Goal: Find specific page/section

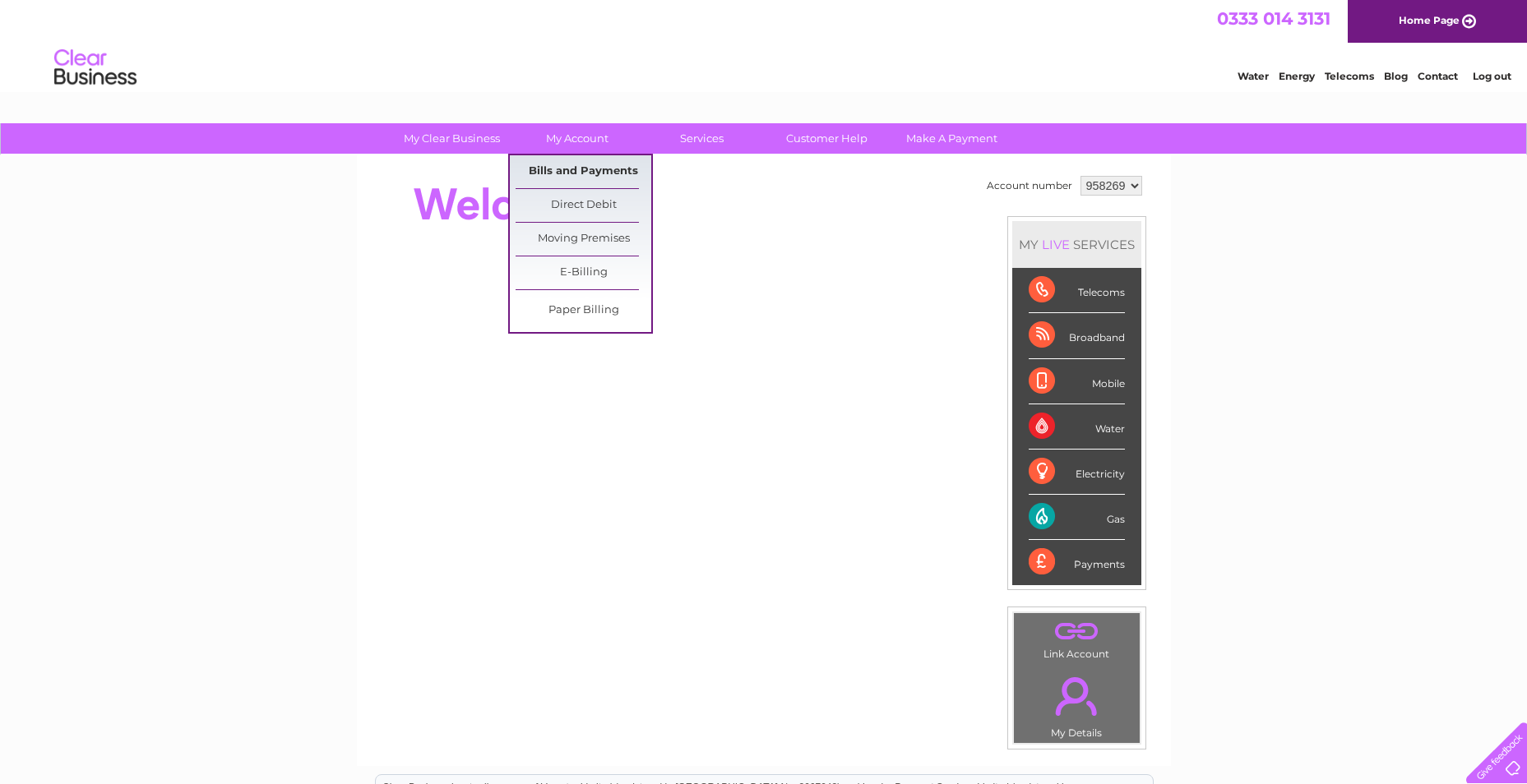
click at [582, 174] on link "Bills and Payments" at bounding box center [584, 172] width 136 height 33
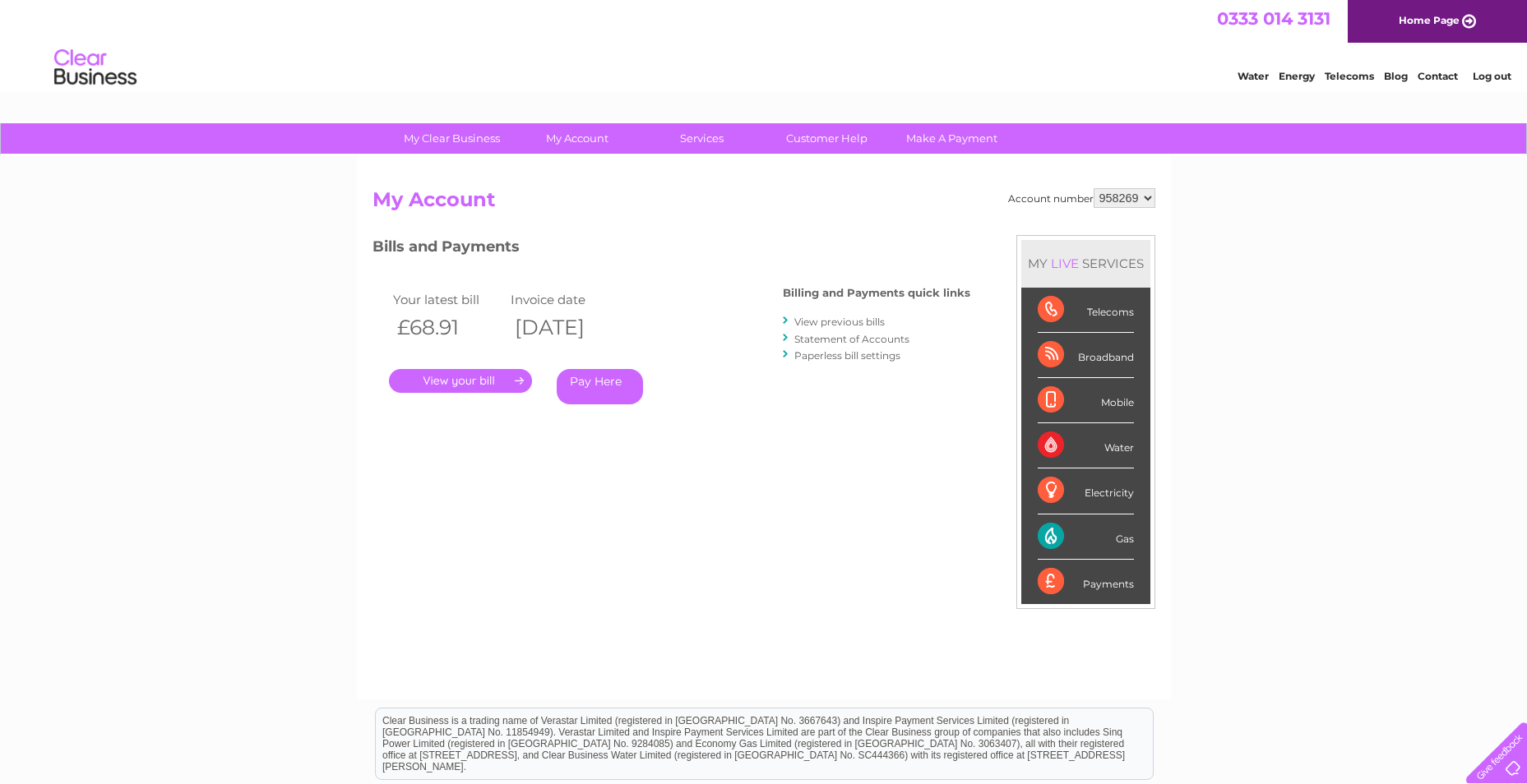
click at [469, 383] on link "." at bounding box center [461, 380] width 143 height 24
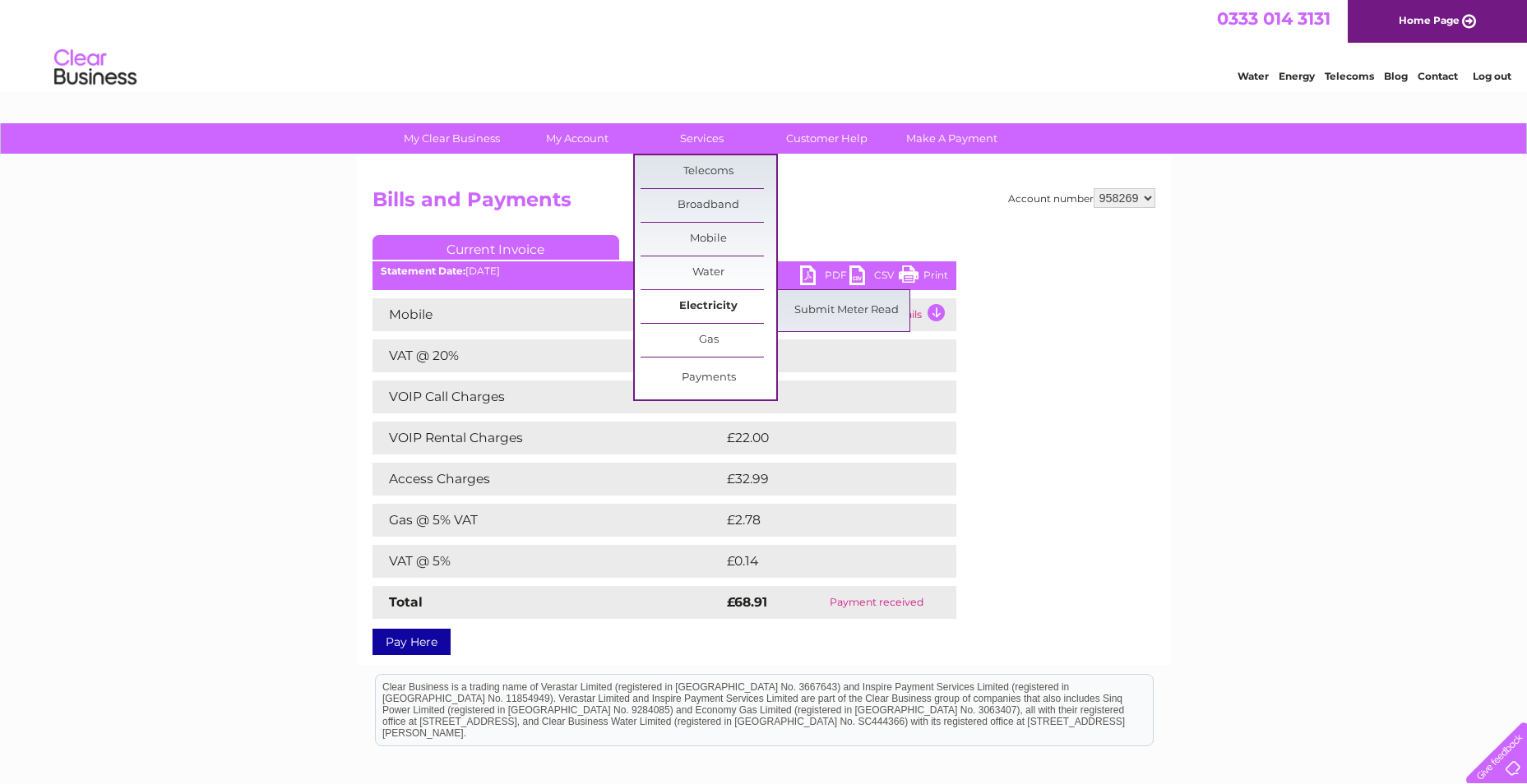
click at [711, 302] on link "Electricity" at bounding box center [709, 307] width 136 height 33
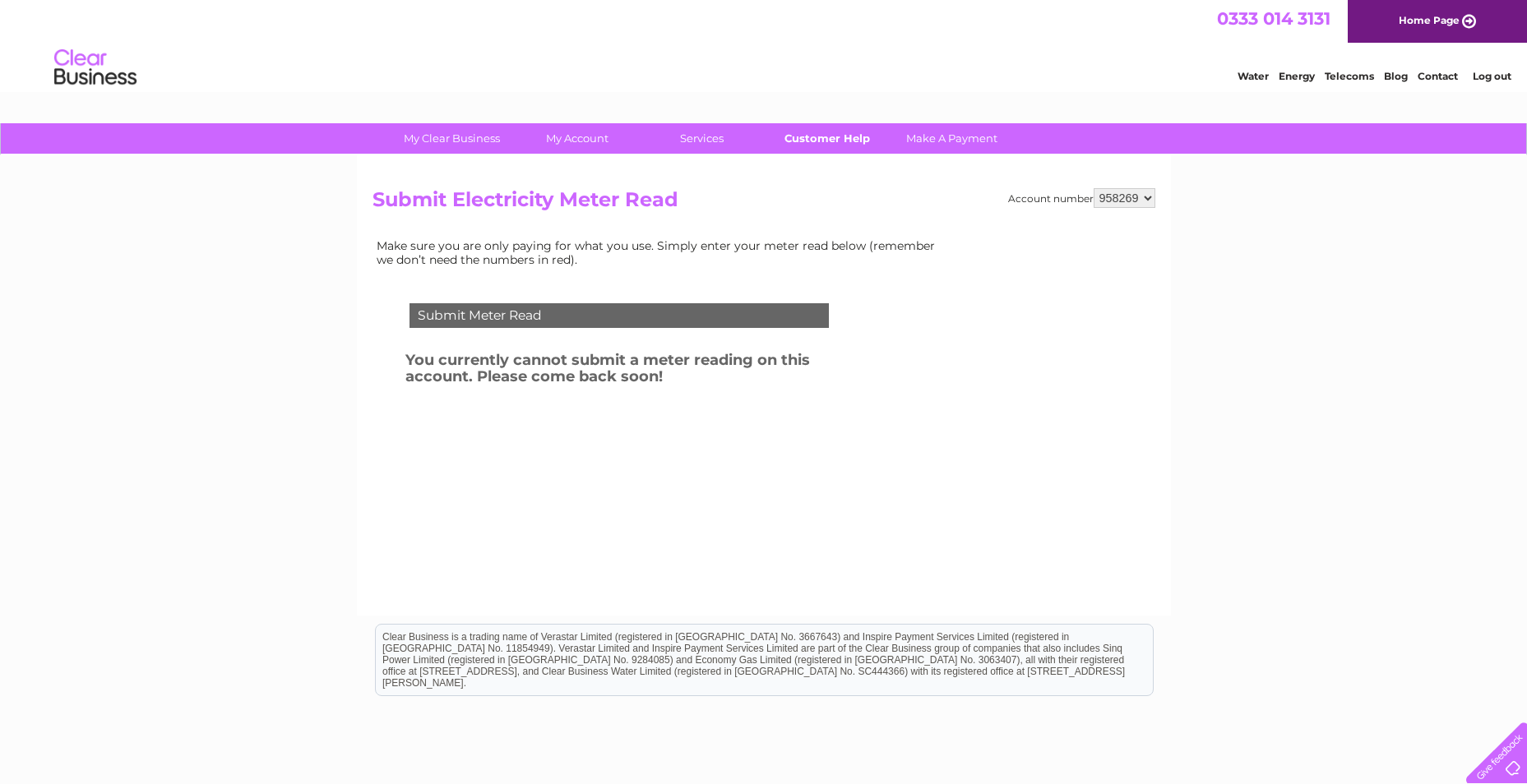
click at [806, 136] on link "Customer Help" at bounding box center [827, 138] width 136 height 31
